Goal: Task Accomplishment & Management: Manage account settings

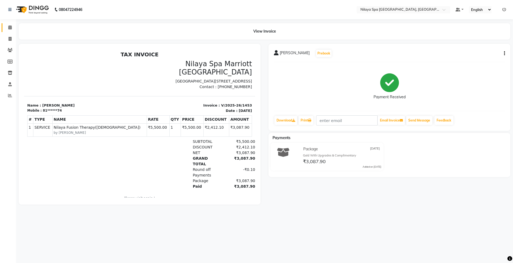
click at [10, 24] on link "Calendar" at bounding box center [8, 27] width 13 height 9
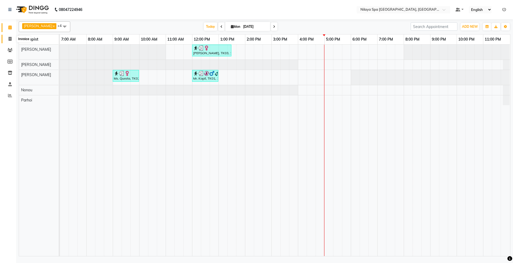
click at [10, 37] on icon at bounding box center [10, 39] width 3 height 4
select select "service"
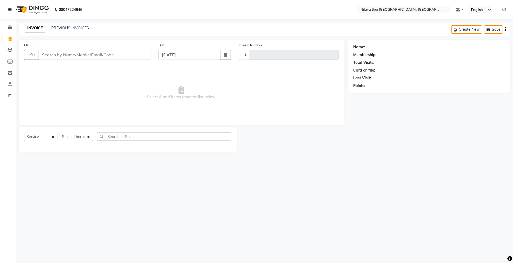
type input "1454"
select select "7950"
select select "package"
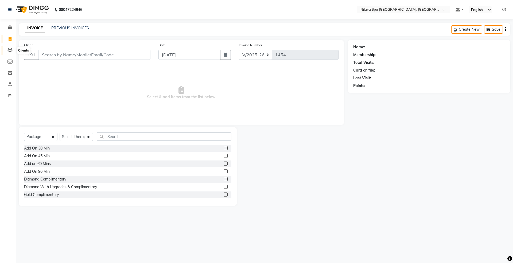
click at [9, 51] on icon at bounding box center [9, 50] width 5 height 4
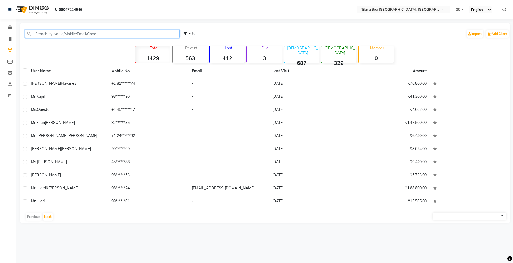
click at [64, 33] on input "text" at bounding box center [102, 34] width 155 height 8
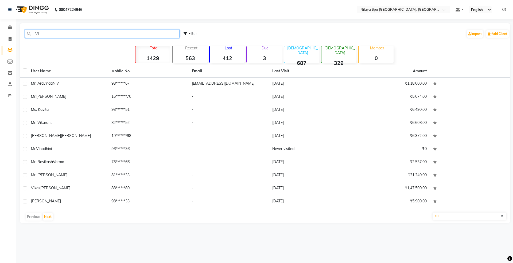
type input "Vi"
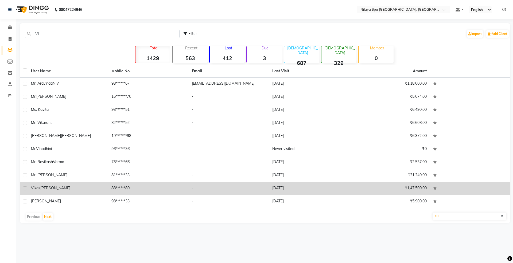
click at [59, 186] on span "[PERSON_NAME]" at bounding box center [55, 188] width 30 height 5
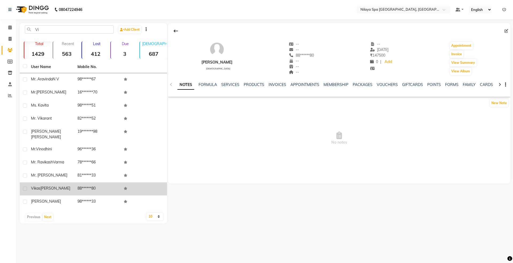
click at [108, 184] on td "88******80" at bounding box center [97, 189] width 47 height 13
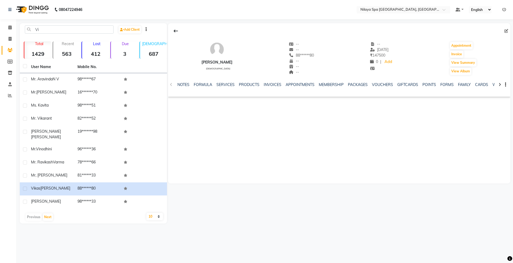
click at [268, 88] on div "NOTES FORMULA SERVICES PRODUCTS INVOICES APPOINTMENTS MEMBERSHIP PACKAGES VOUCH…" at bounding box center [332, 87] width 311 height 10
click at [268, 83] on link "INVOICES" at bounding box center [273, 84] width 18 height 5
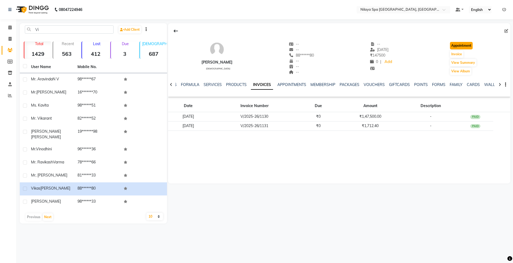
click at [462, 42] on button "Appointment" at bounding box center [461, 45] width 23 height 7
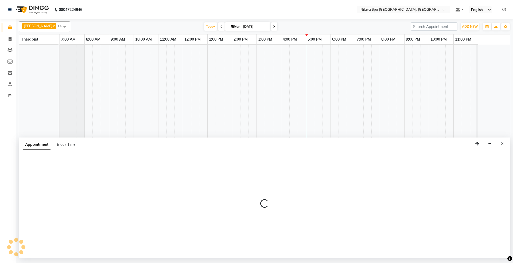
select select "480"
select select "tentative"
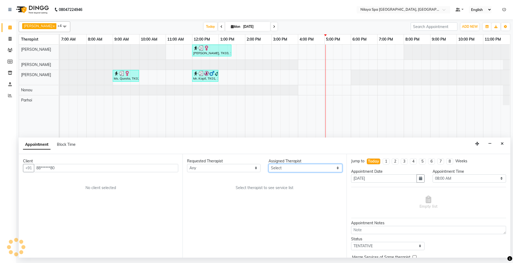
click at [301, 170] on select "Select Abigail Chong Leenu Naina Nonou Parhoi Vah" at bounding box center [306, 168] width 74 height 8
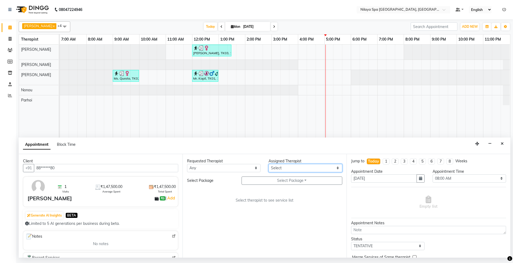
select select "71646"
click at [269, 164] on select "Select Abigail Chong Leenu Naina Nonou Parhoi Vah" at bounding box center [306, 168] width 74 height 8
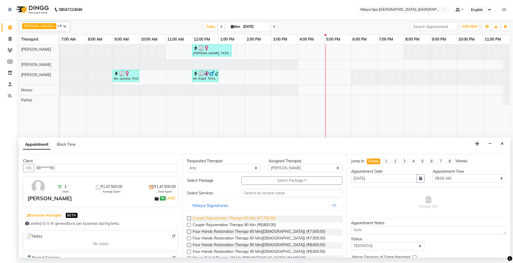
click at [248, 219] on span "Couple Rejuvenation Therapy 60 Min (₹7,700.00)" at bounding box center [234, 219] width 83 height 7
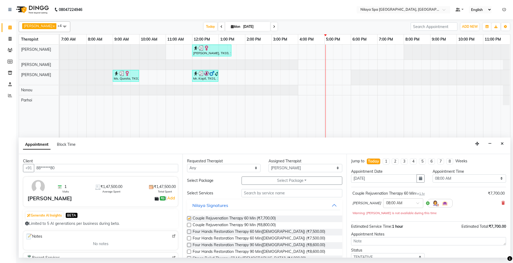
checkbox input "false"
click at [275, 192] on input "text" at bounding box center [292, 193] width 101 height 8
click at [275, 194] on input "text" at bounding box center [292, 193] width 101 height 8
click at [280, 184] on button "Select Package Toggle Dropdown" at bounding box center [292, 181] width 101 height 8
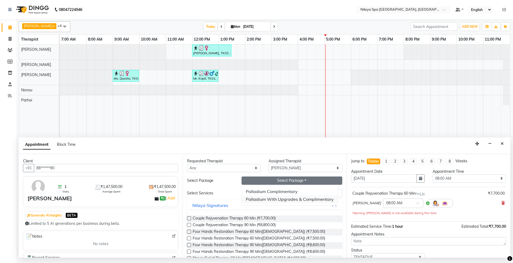
click at [277, 201] on li "Palladium With Upgrades & Complimentary" at bounding box center [290, 200] width 96 height 8
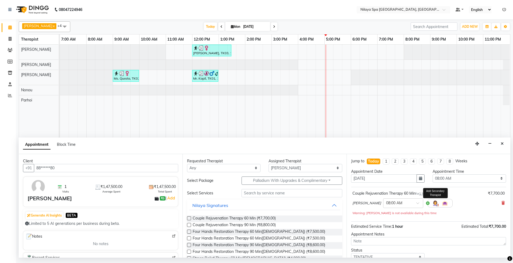
click at [432, 204] on img at bounding box center [435, 203] width 6 height 6
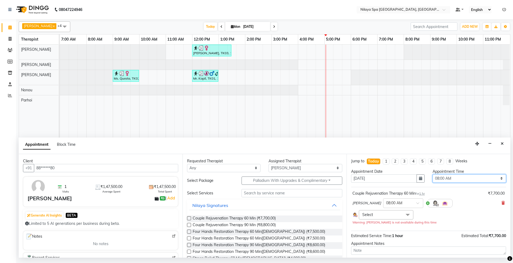
click at [440, 179] on select "Select 08:00 AM 08:15 AM 08:30 AM 08:45 AM 09:00 AM 09:15 AM 09:30 AM 09:45 AM …" at bounding box center [470, 179] width 74 height 8
select select "1020"
click at [433, 175] on select "Select 08:00 AM 08:15 AM 08:30 AM 08:45 AM 09:00 AM 09:15 AM 09:30 AM 09:45 AM …" at bounding box center [470, 179] width 74 height 8
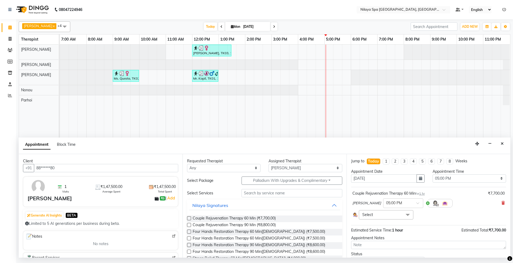
click at [392, 215] on span "Select" at bounding box center [386, 214] width 55 height 9
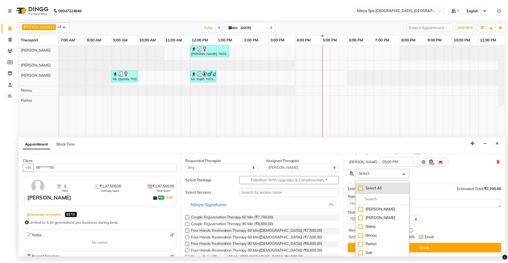
scroll to position [43, 0]
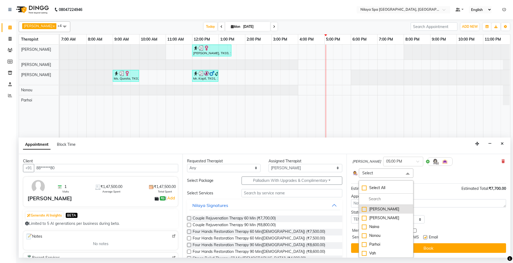
click at [377, 213] on li "[PERSON_NAME]" at bounding box center [386, 209] width 54 height 9
checkbox input "true"
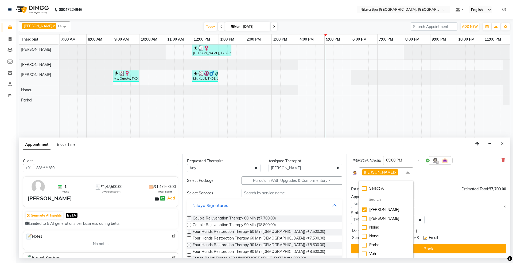
click at [450, 217] on div "Status Select TENTATIVE CONFIRM CHECK-IN UPCOMING" at bounding box center [428, 217] width 163 height 14
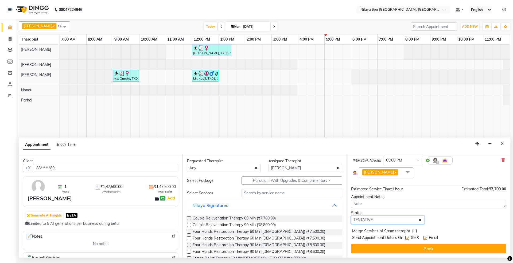
click at [364, 223] on select "Select TENTATIVE CONFIRM CHECK-IN UPCOMING" at bounding box center [388, 220] width 74 height 8
select select "confirm booking"
click at [351, 217] on select "Select TENTATIVE CONFIRM CHECK-IN UPCOMING" at bounding box center [388, 220] width 74 height 8
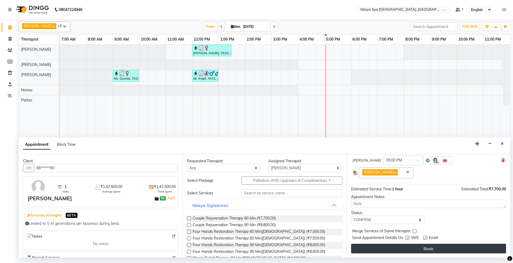
click at [389, 250] on button "Book" at bounding box center [428, 249] width 155 height 10
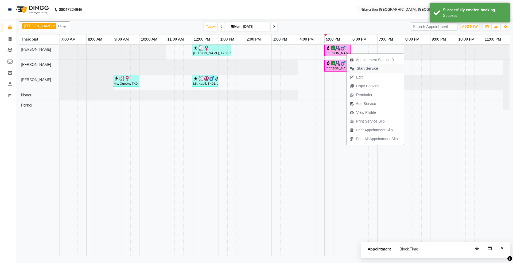
click at [363, 67] on span "Start Service" at bounding box center [367, 69] width 21 height 6
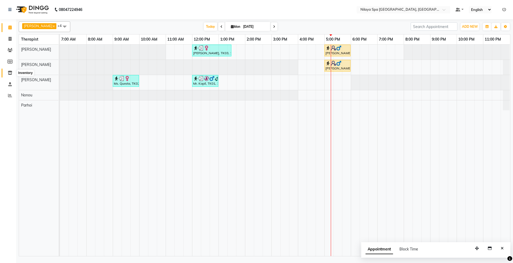
click at [10, 74] on icon at bounding box center [10, 73] width 5 height 4
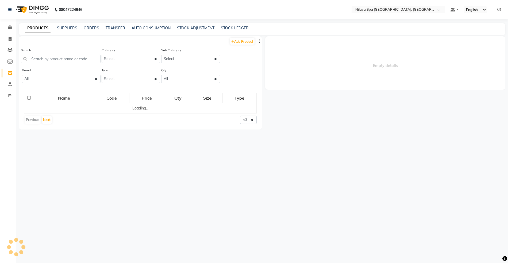
select select
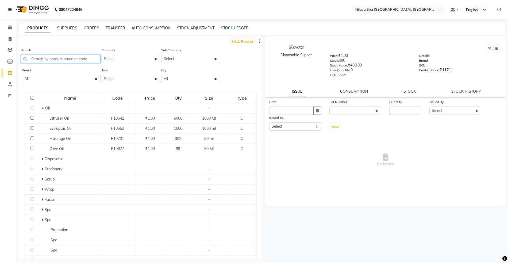
click at [43, 58] on input "text" at bounding box center [61, 59] width 80 height 8
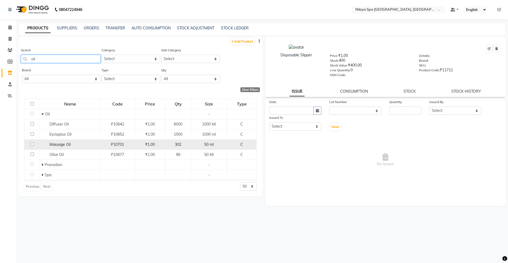
type input "oil"
click at [31, 145] on input "checkbox" at bounding box center [31, 143] width 3 height 3
checkbox input "true"
select select
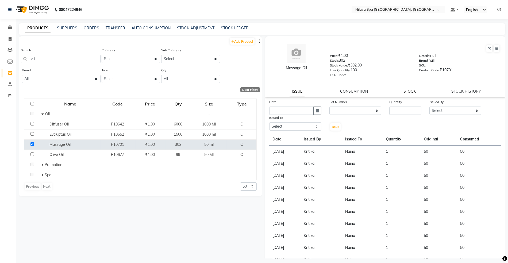
click at [406, 89] on link "STOCK" at bounding box center [409, 91] width 12 height 5
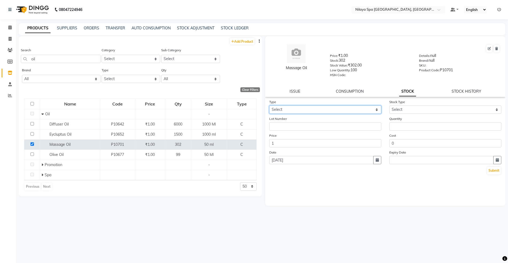
click at [295, 106] on select "Select In Out" at bounding box center [325, 110] width 112 height 8
select select "in"
click at [269, 106] on select "Select In Out" at bounding box center [325, 110] width 112 height 8
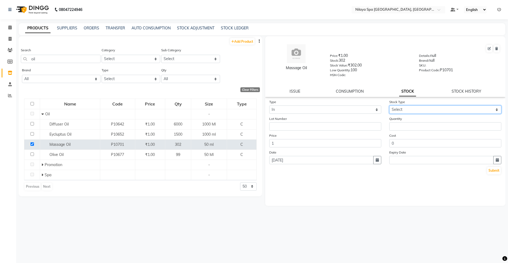
click at [404, 107] on select "Select New Stock Adjustment Return Other" at bounding box center [445, 110] width 112 height 8
select select "new stock"
click at [389, 106] on select "Select New Stock Adjustment Return Other" at bounding box center [445, 110] width 112 height 8
click at [400, 128] on input "number" at bounding box center [445, 126] width 112 height 8
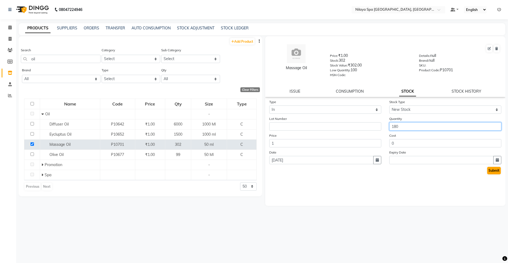
type input "180"
click at [495, 169] on button "Submit" at bounding box center [494, 170] width 14 height 7
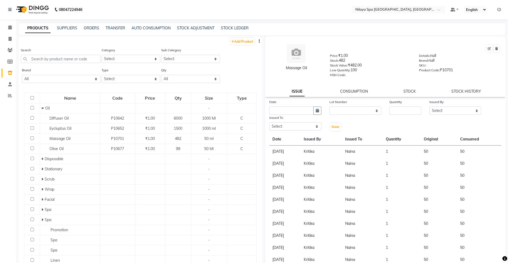
select select
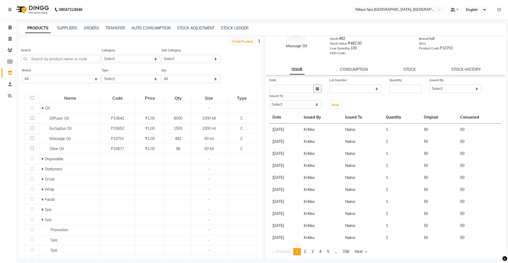
scroll to position [3, 0]
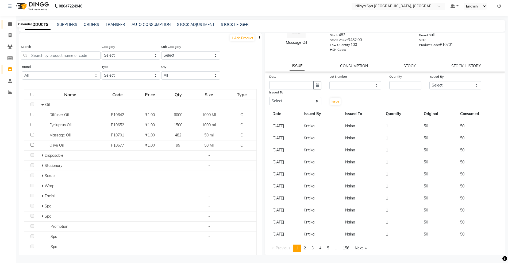
click at [11, 22] on icon at bounding box center [9, 24] width 3 height 4
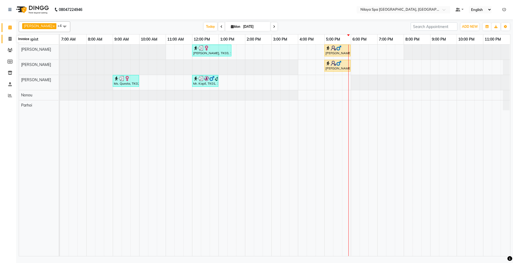
click at [9, 38] on icon at bounding box center [10, 39] width 3 height 4
select select "service"
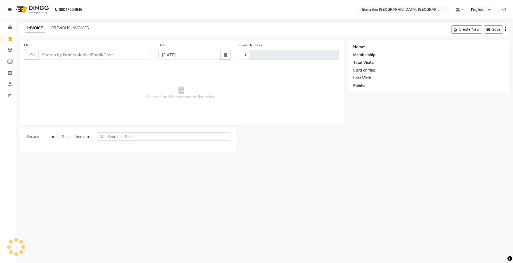
type input "1454"
select select "7950"
select select "package"
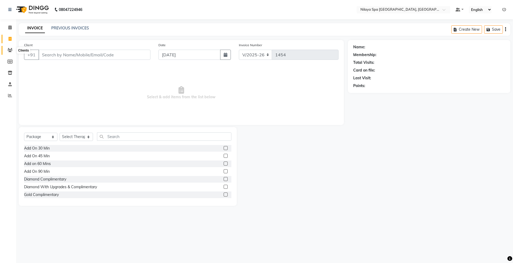
click at [8, 52] on icon at bounding box center [9, 50] width 5 height 4
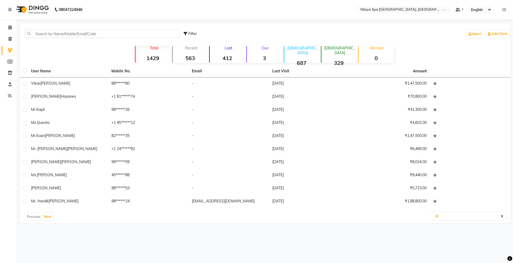
click at [58, 26] on div "Filter Import Add Client" at bounding box center [265, 33] width 489 height 17
click at [57, 31] on input "text" at bounding box center [102, 34] width 155 height 8
paste input "7042067764"
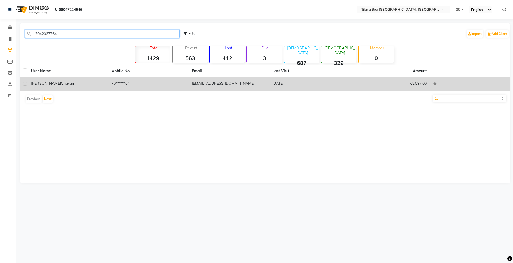
type input "7042067764"
click at [61, 83] on span "Chavan" at bounding box center [67, 83] width 13 height 5
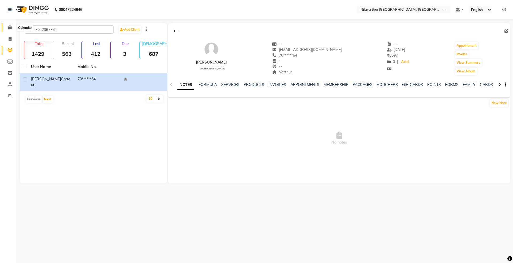
click at [9, 26] on icon at bounding box center [9, 27] width 3 height 4
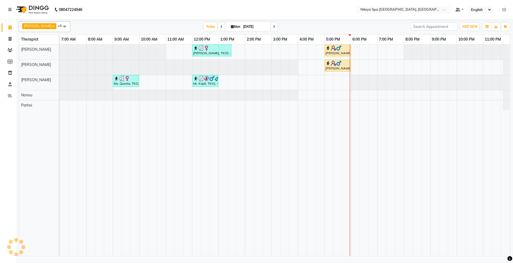
click at [505, 13] on nav "08047224946 Select Location × [GEOGRAPHIC_DATA] [GEOGRAPHIC_DATA], Whitefield D…" at bounding box center [256, 9] width 513 height 19
click at [504, 10] on icon at bounding box center [505, 10] width 4 height 4
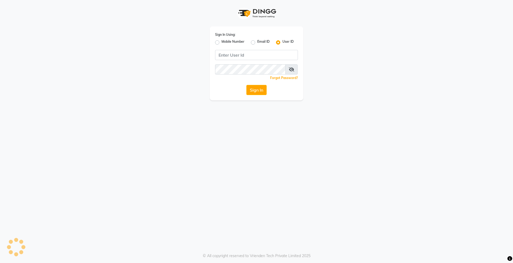
click at [222, 43] on label "Mobile Number" at bounding box center [233, 42] width 23 height 6
click at [222, 43] on input "Mobile Number" at bounding box center [223, 40] width 3 height 3
radio input "true"
radio input "false"
click at [268, 55] on input "Username" at bounding box center [265, 55] width 65 height 10
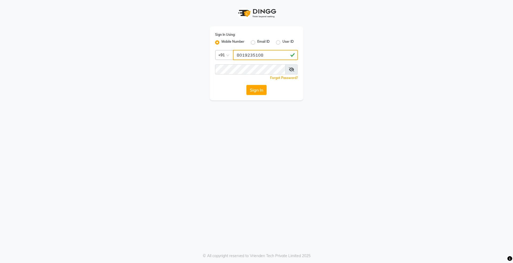
type input "8019235108"
click at [261, 89] on button "Sign In" at bounding box center [256, 90] width 20 height 10
